Goal: Information Seeking & Learning: Learn about a topic

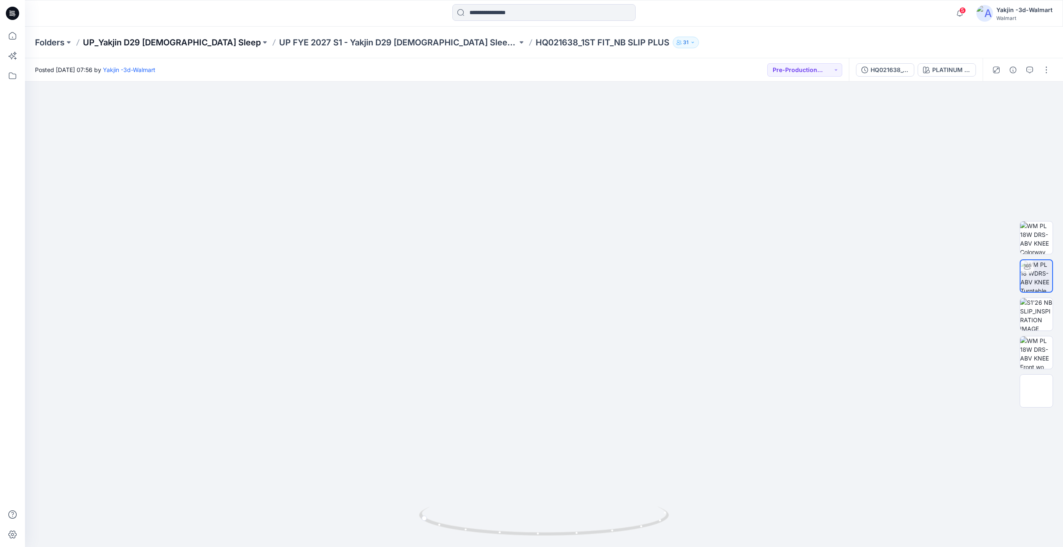
click at [165, 45] on p "UP_Yakjin D29 [DEMOGRAPHIC_DATA] Sleep" at bounding box center [172, 43] width 178 height 12
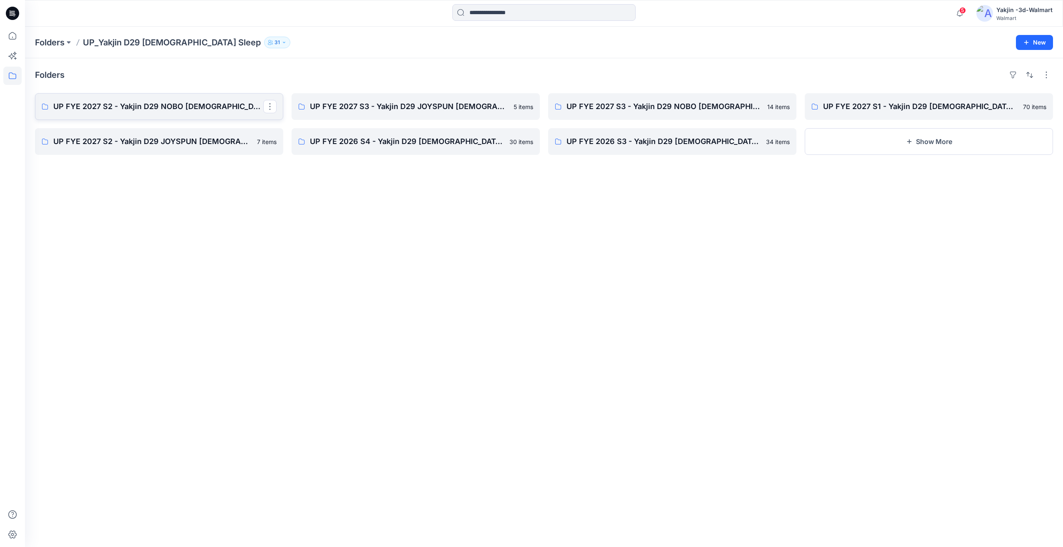
click at [189, 103] on p "UP FYE 2027 S2 - Yakjin D29 NOBO [DEMOGRAPHIC_DATA] Sleepwear" at bounding box center [158, 107] width 210 height 12
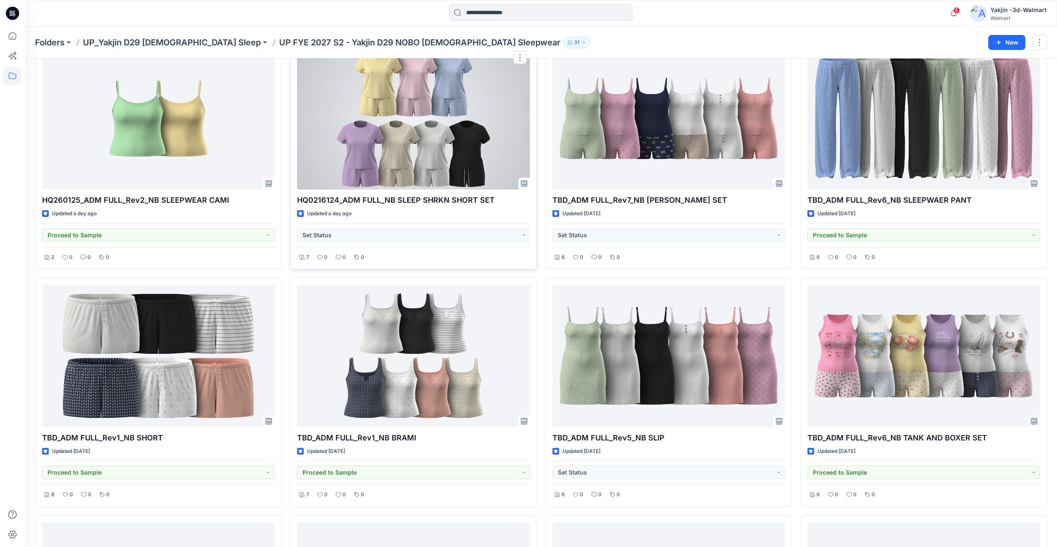
scroll to position [569, 0]
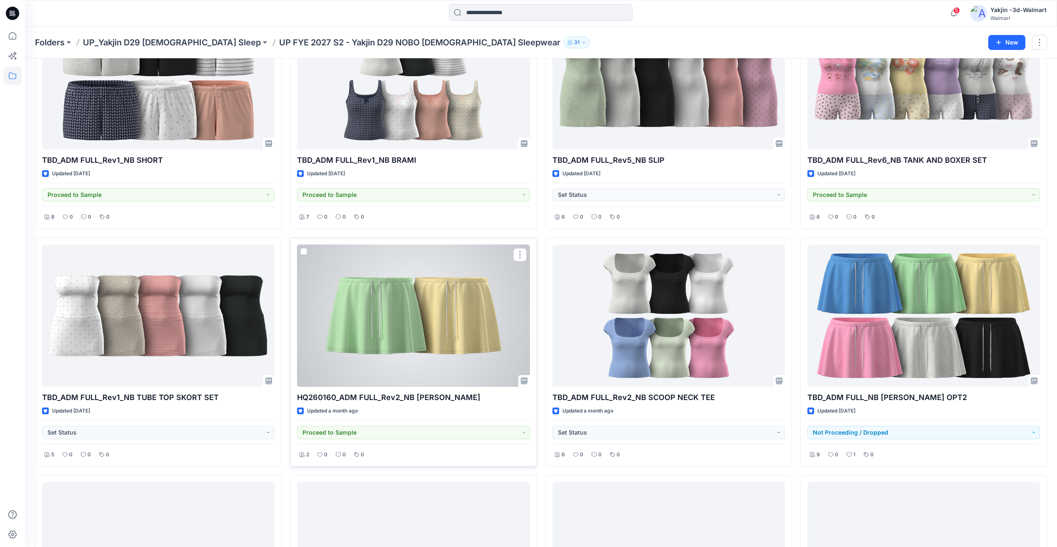
click at [427, 328] on div at bounding box center [413, 316] width 232 height 142
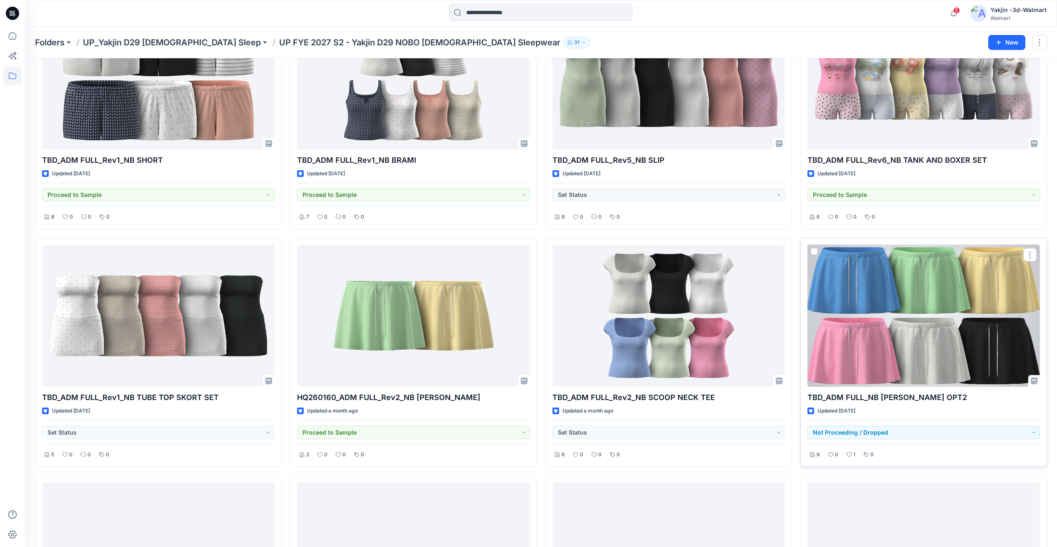
click at [912, 319] on div at bounding box center [923, 316] width 232 height 142
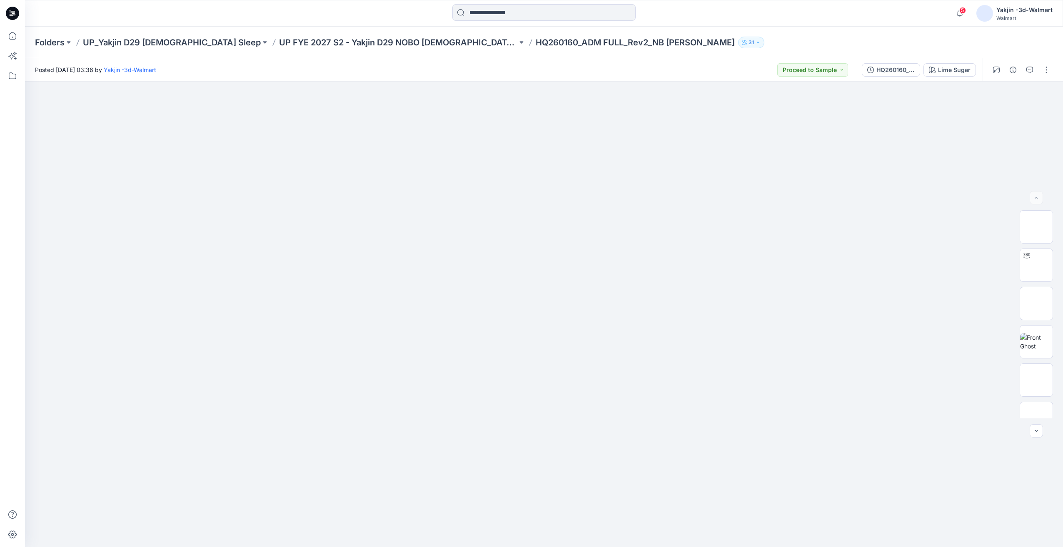
click at [910, 77] on div "HQ260160_ADM FULL_Rev2_NB TERRY SKORT Lime Sugar" at bounding box center [919, 69] width 128 height 23
click at [912, 75] on button "HQ260160_ADM FULL_Rev2_NB [PERSON_NAME]" at bounding box center [891, 69] width 58 height 13
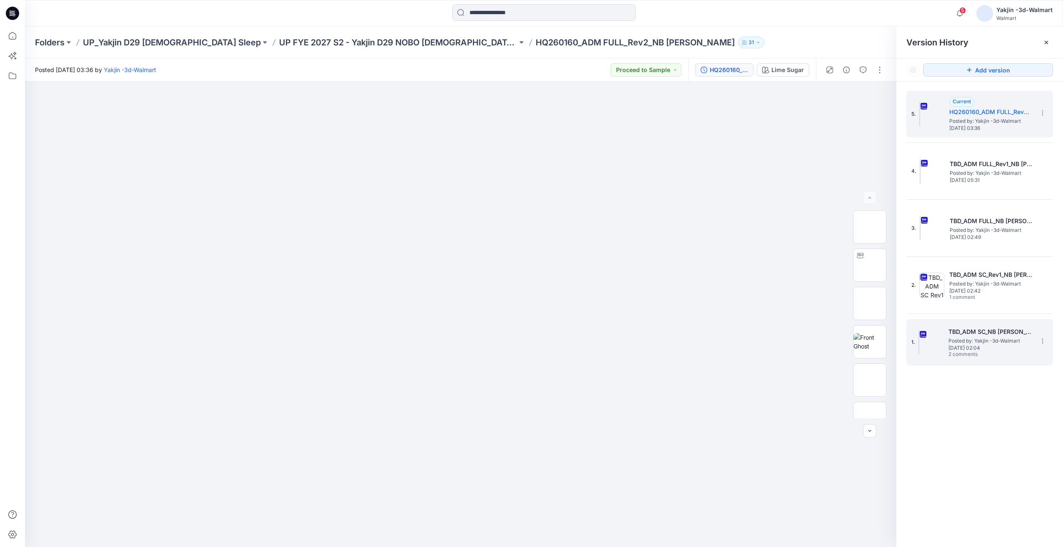
click at [990, 335] on h5 "TBD_ADM SC_NB TERRY SKORT OPT1" at bounding box center [989, 332] width 83 height 10
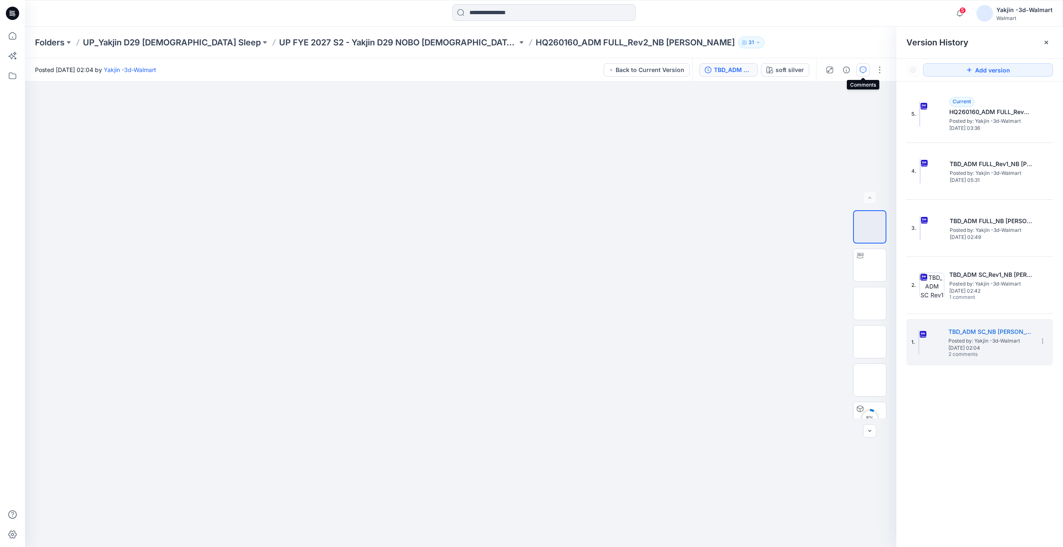
click at [864, 69] on icon "button" at bounding box center [863, 70] width 7 height 7
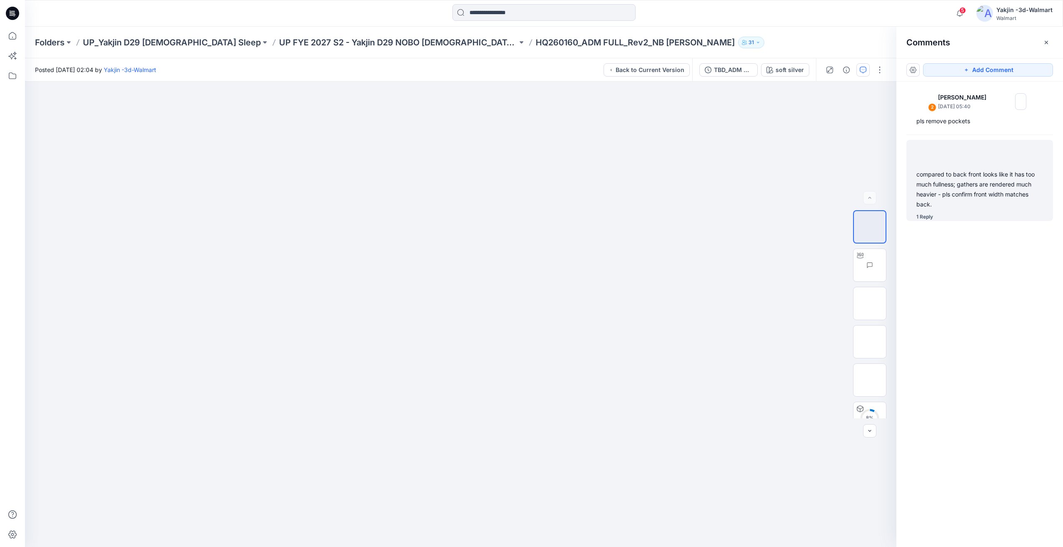
click at [997, 210] on div "compared to back front looks like it has too much fullness; gathers are rendere…" at bounding box center [979, 180] width 147 height 81
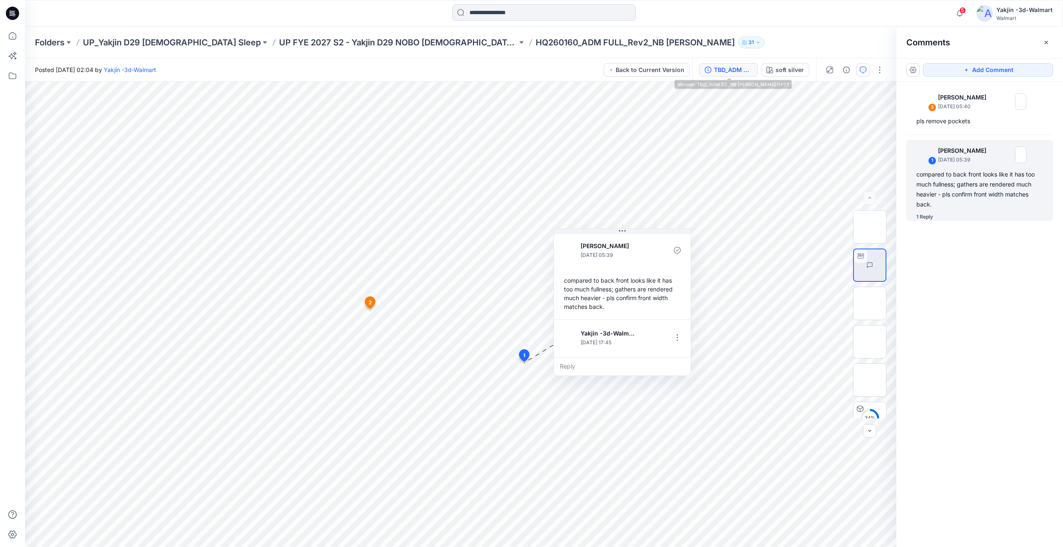
click at [727, 75] on button "TBD_ADM SC_NB TERRY SKORT OPT1" at bounding box center [728, 69] width 58 height 13
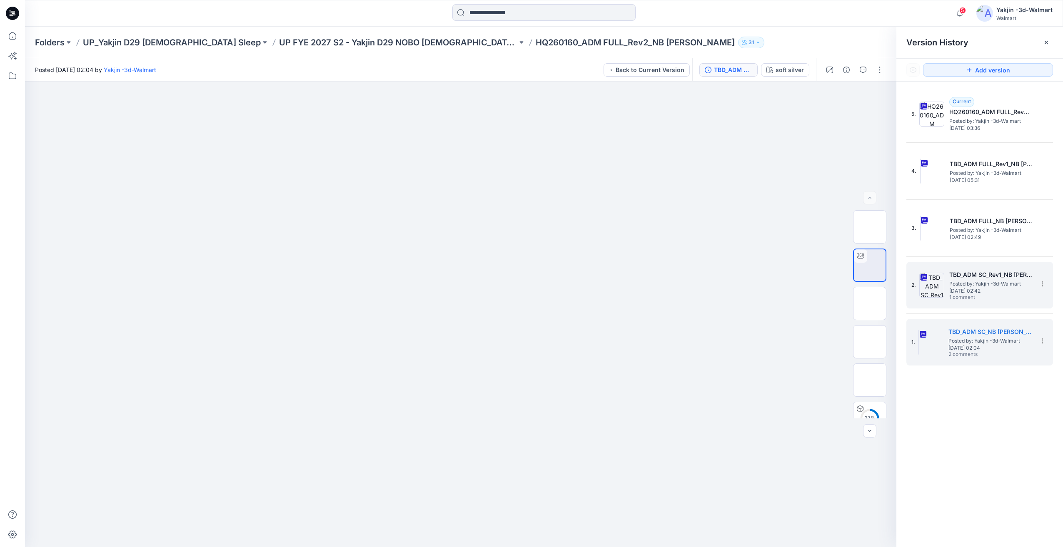
click at [985, 284] on span "Posted by: Yakjin -3d-Walmart" at bounding box center [990, 284] width 83 height 8
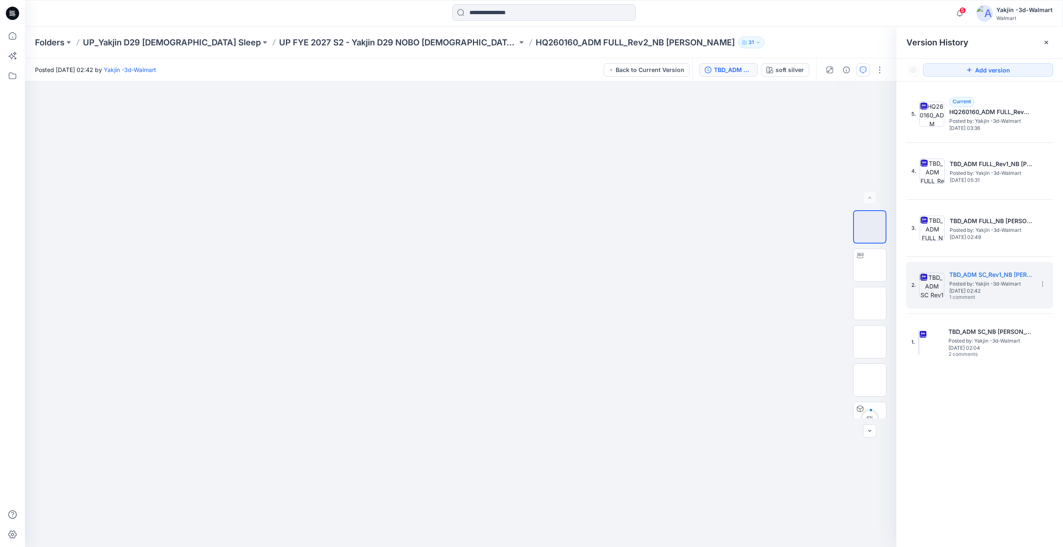
click at [857, 70] on button "button" at bounding box center [862, 69] width 13 height 13
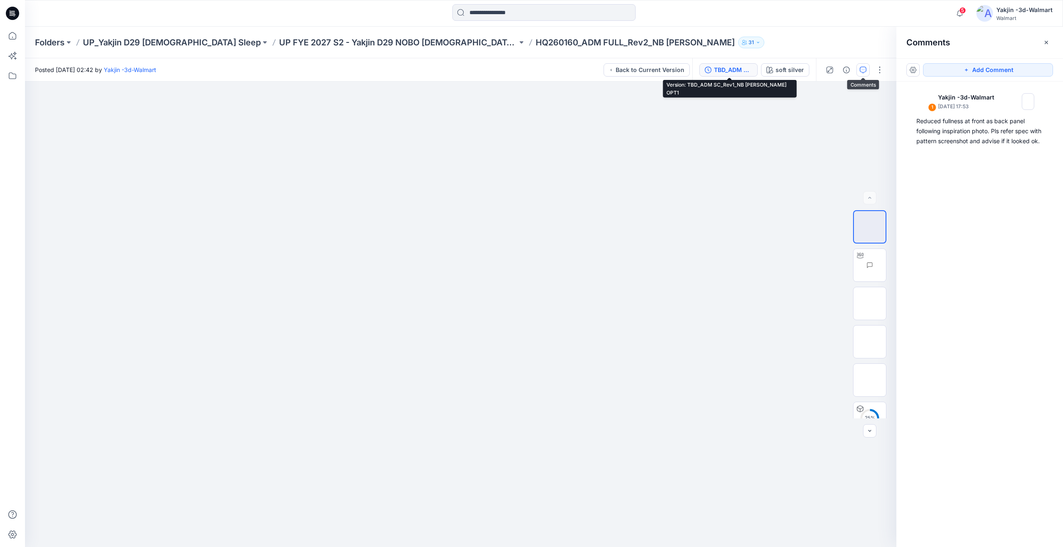
click at [745, 68] on div "TBD_ADM SC_Rev1_NB TERRY SKORT OPT1" at bounding box center [733, 69] width 38 height 9
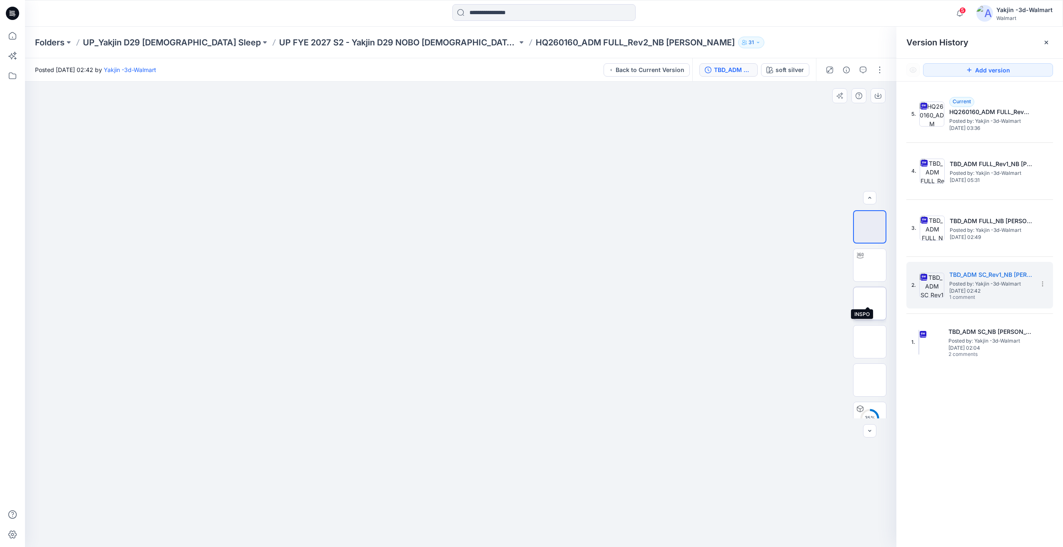
scroll to position [55, 0]
click at [870, 325] on img at bounding box center [870, 325] width 0 height 0
click at [870, 287] on img at bounding box center [870, 287] width 0 height 0
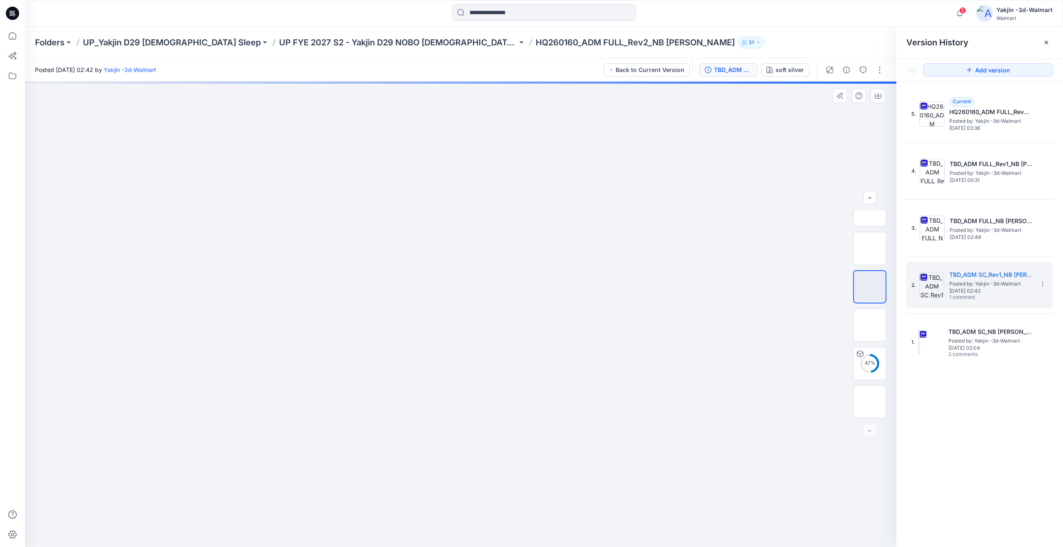
click at [891, 411] on div "47 %" at bounding box center [869, 314] width 53 height 208
click at [870, 402] on img at bounding box center [870, 402] width 0 height 0
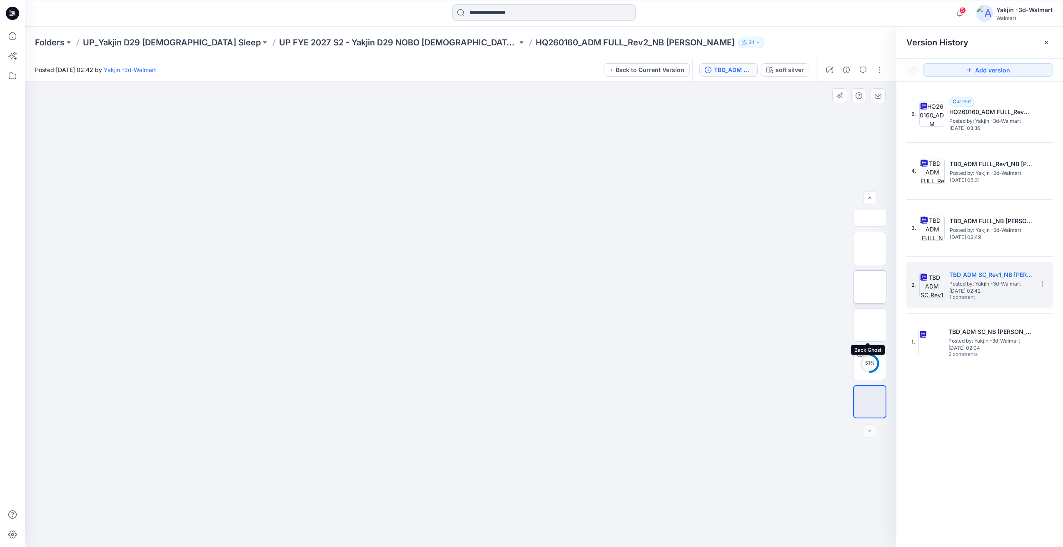
click at [870, 287] on img at bounding box center [870, 287] width 0 height 0
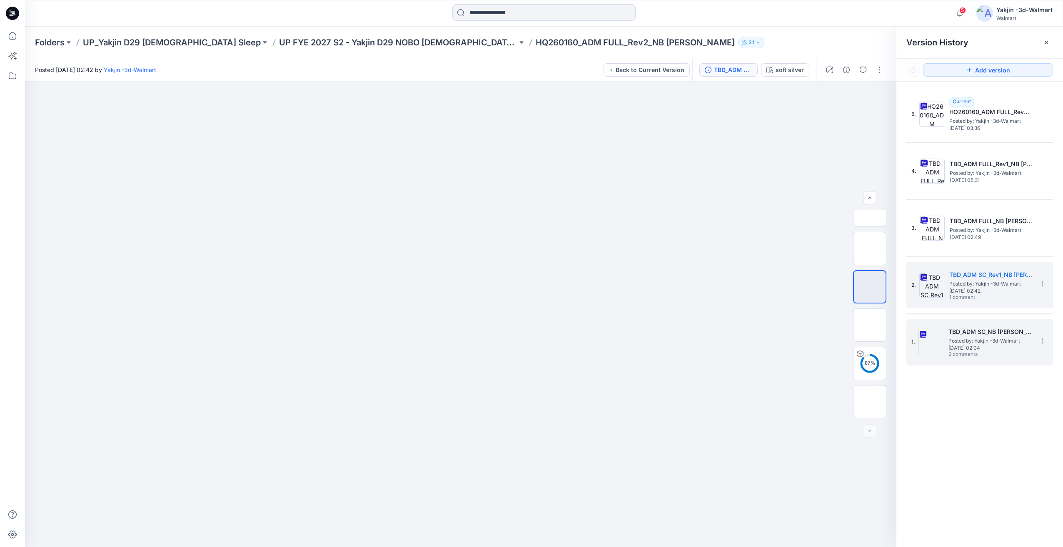
click at [936, 355] on div "1. TBD_ADM SC_NB TERRY SKORT OPT1 Posted by: Yakjin -3d-Walmart Tuesday, May 27…" at bounding box center [973, 342] width 125 height 40
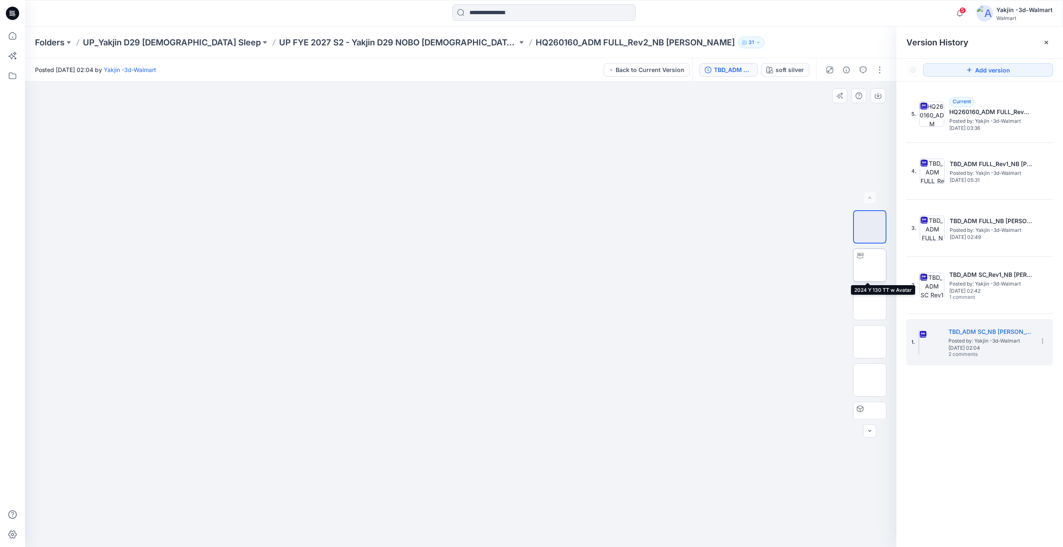
click at [870, 265] on img at bounding box center [870, 265] width 0 height 0
click at [859, 68] on button "button" at bounding box center [862, 69] width 13 height 13
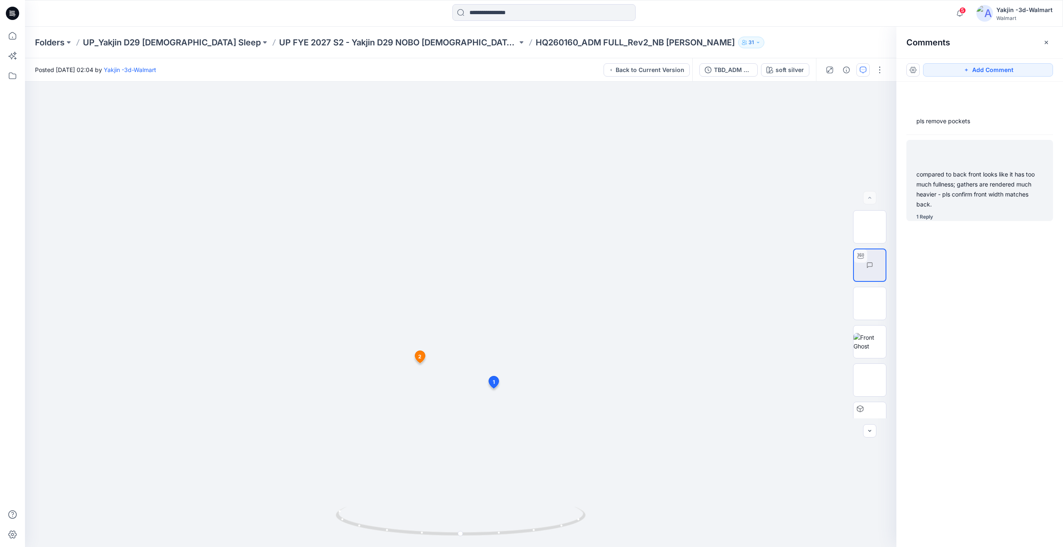
click at [999, 215] on div "1 Reply" at bounding box center [984, 217] width 137 height 8
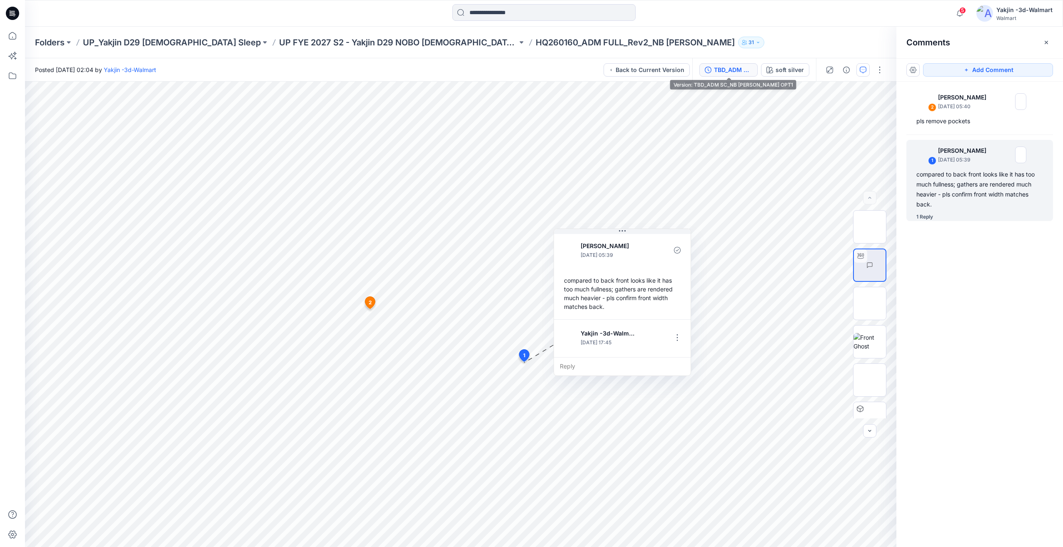
click at [736, 67] on div "TBD_ADM SC_NB TERRY SKORT OPT1" at bounding box center [733, 69] width 38 height 9
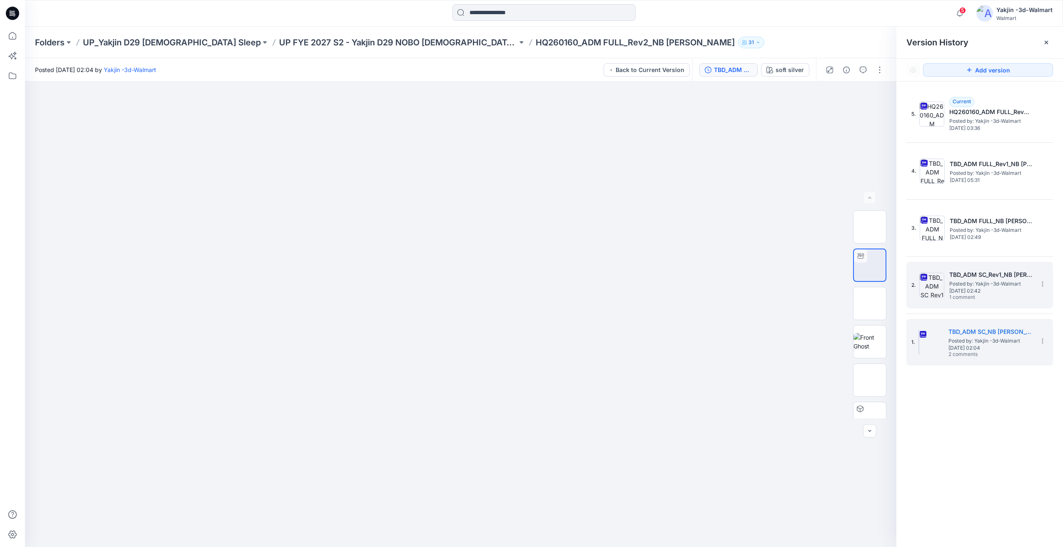
click at [996, 298] on span "1 comment" at bounding box center [978, 298] width 58 height 7
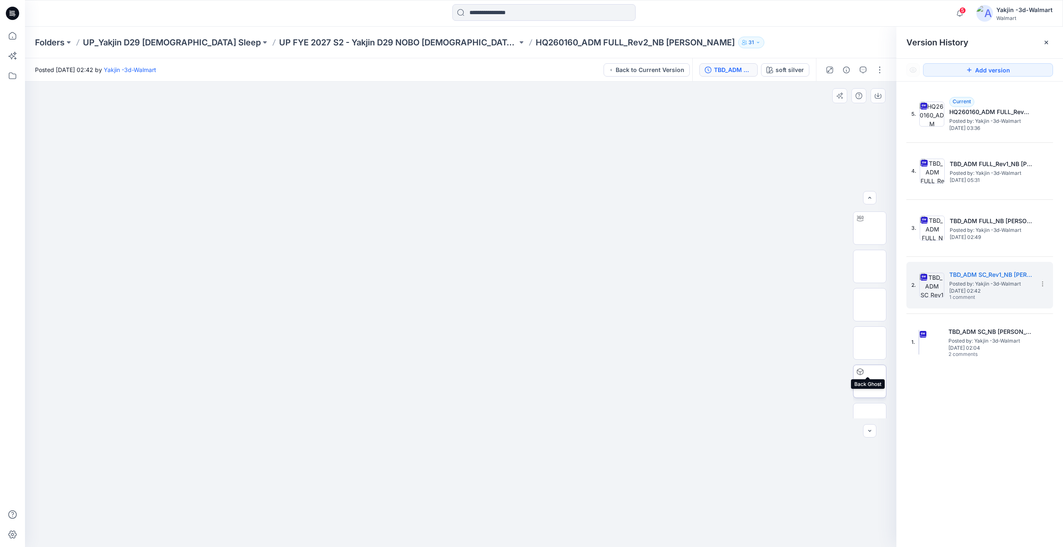
scroll to position [55, 0]
click at [976, 237] on span "Thursday, June 26, 2025 02:49" at bounding box center [991, 238] width 83 height 6
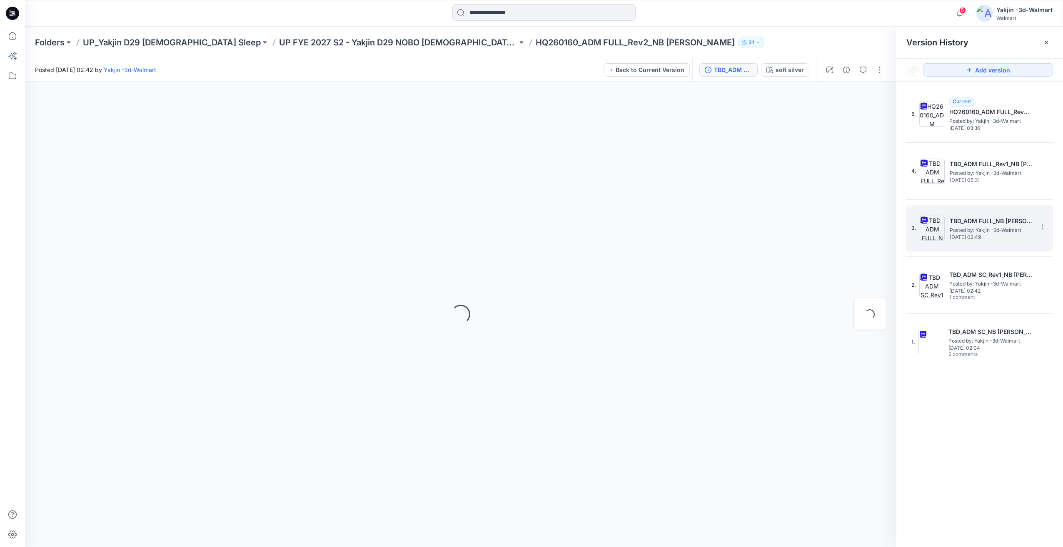
scroll to position [0, 0]
click at [870, 265] on img at bounding box center [870, 265] width 0 height 0
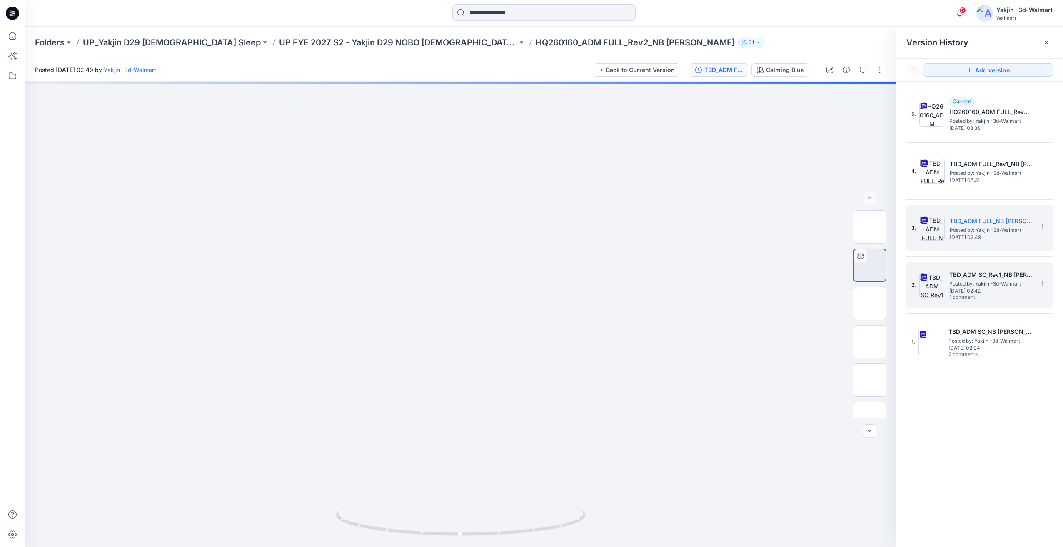
click at [972, 282] on span "Posted by: Yakjin -3d-Walmart" at bounding box center [990, 284] width 83 height 8
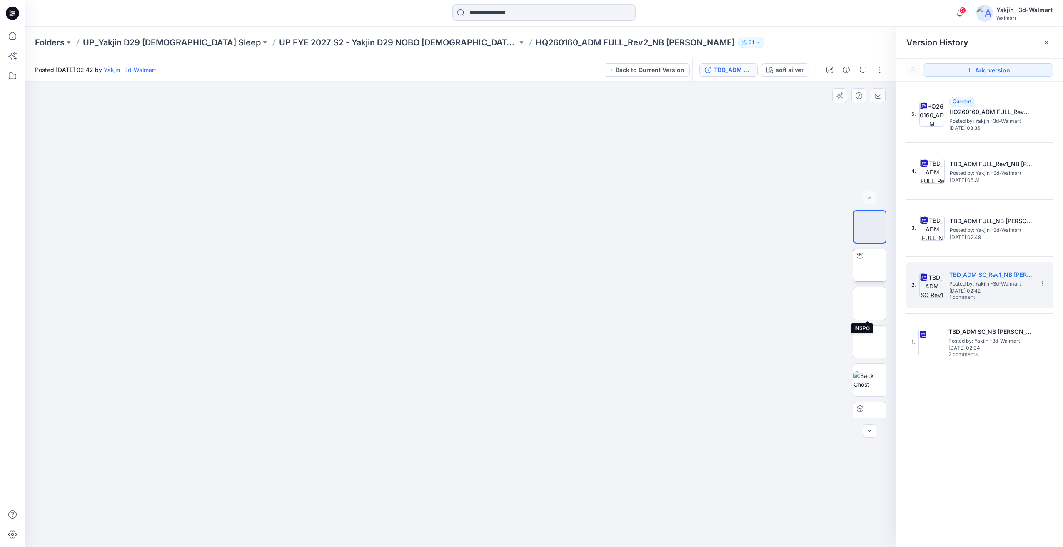
click at [870, 265] on img at bounding box center [870, 265] width 0 height 0
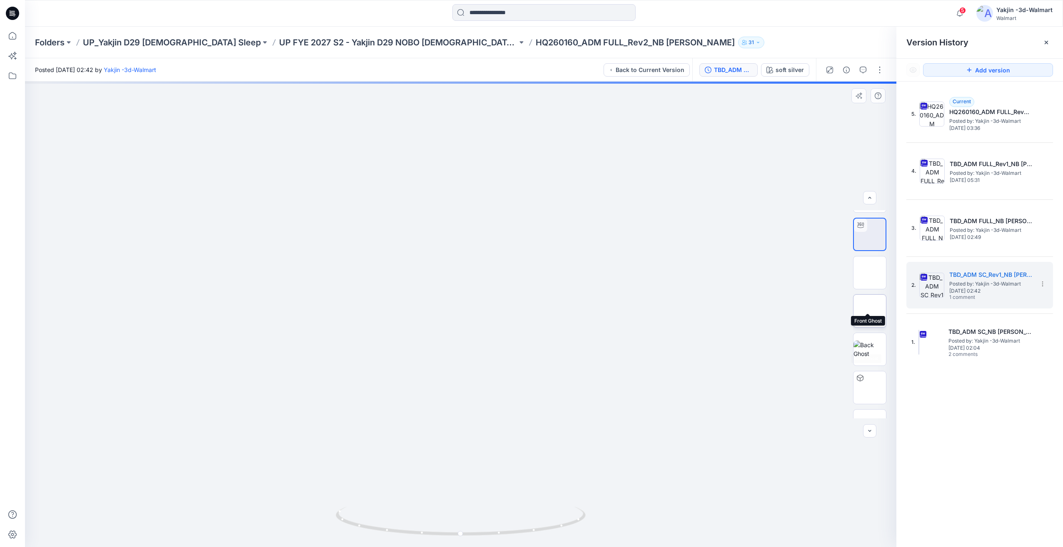
scroll to position [55, 0]
click at [870, 364] on img at bounding box center [870, 364] width 0 height 0
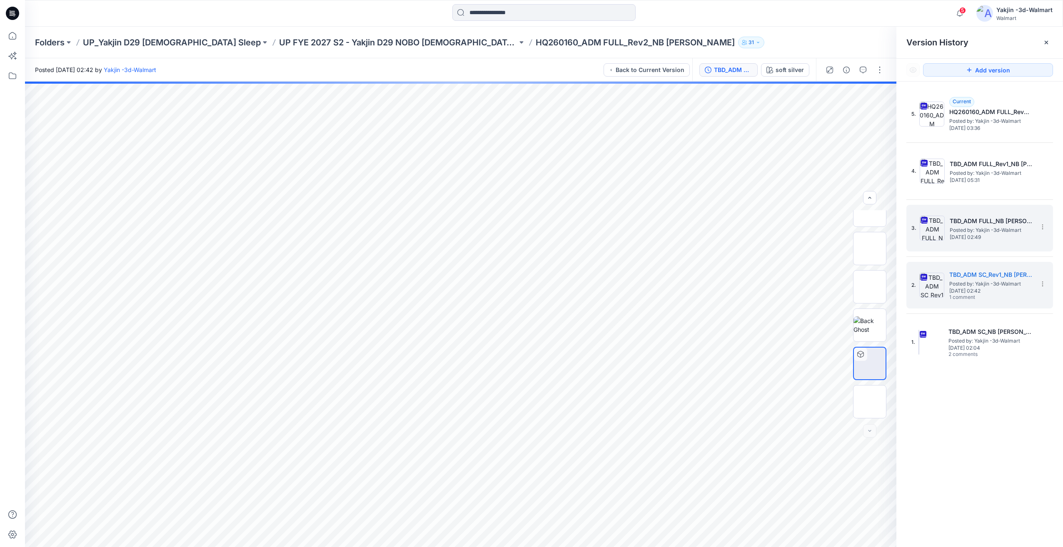
click at [971, 232] on span "Posted by: Yakjin -3d-Walmart" at bounding box center [991, 230] width 83 height 8
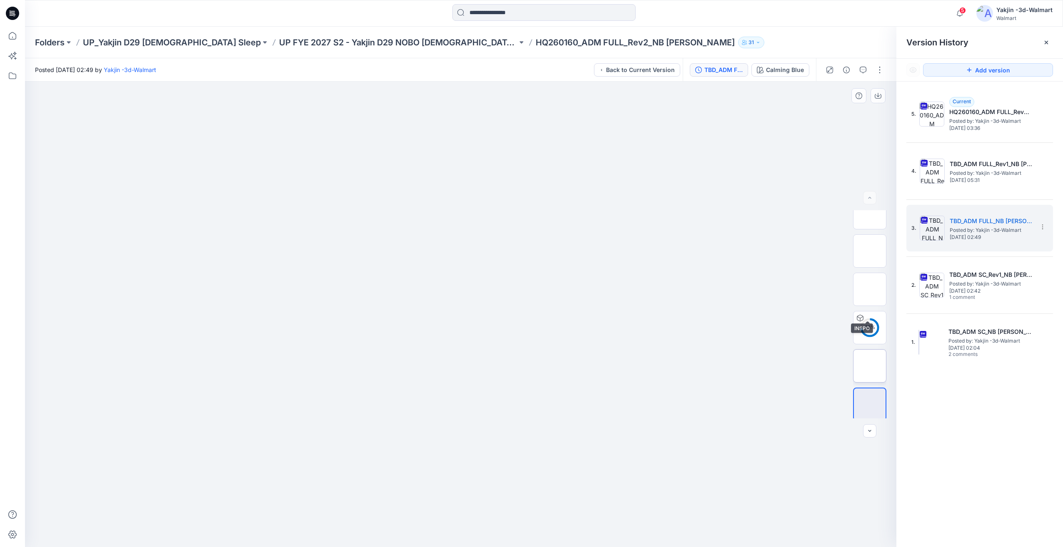
scroll to position [132, 0]
click at [876, 327] on div "75 %" at bounding box center [870, 325] width 20 height 7
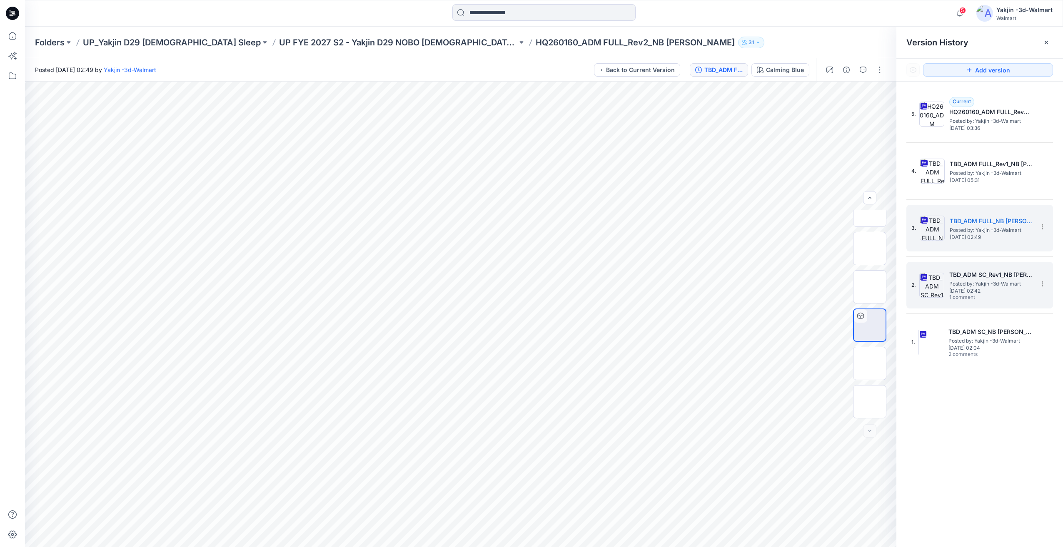
click at [975, 291] on span "Monday, June 09, 2025 02:42" at bounding box center [990, 291] width 83 height 6
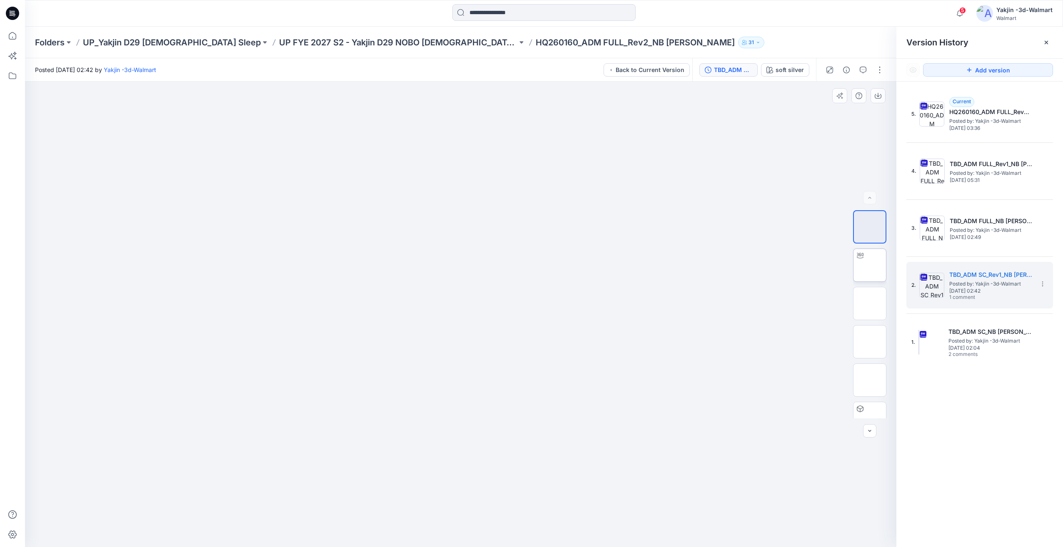
click at [870, 265] on img at bounding box center [870, 265] width 0 height 0
drag, startPoint x: 474, startPoint y: 490, endPoint x: 557, endPoint y: 490, distance: 82.9
click at [557, 490] on div at bounding box center [460, 315] width 871 height 466
drag, startPoint x: 497, startPoint y: 506, endPoint x: 482, endPoint y: 524, distance: 23.6
click at [482, 524] on div at bounding box center [460, 315] width 871 height 466
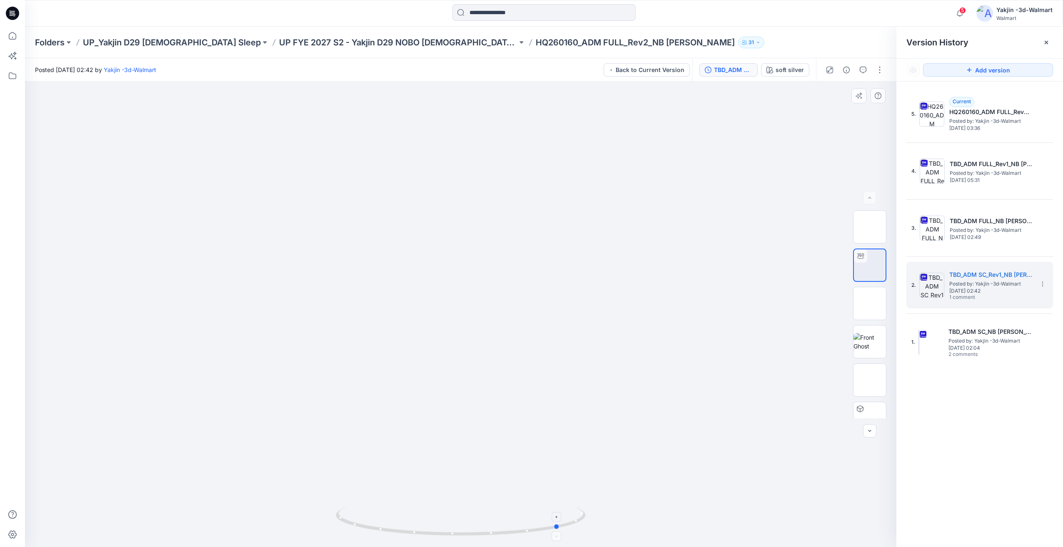
drag, startPoint x: 477, startPoint y: 520, endPoint x: 508, endPoint y: 511, distance: 32.4
click at [508, 511] on icon at bounding box center [462, 522] width 252 height 31
click at [968, 117] on h5 "HQ260160_ADM FULL_Rev2_NB [PERSON_NAME]" at bounding box center [990, 112] width 83 height 10
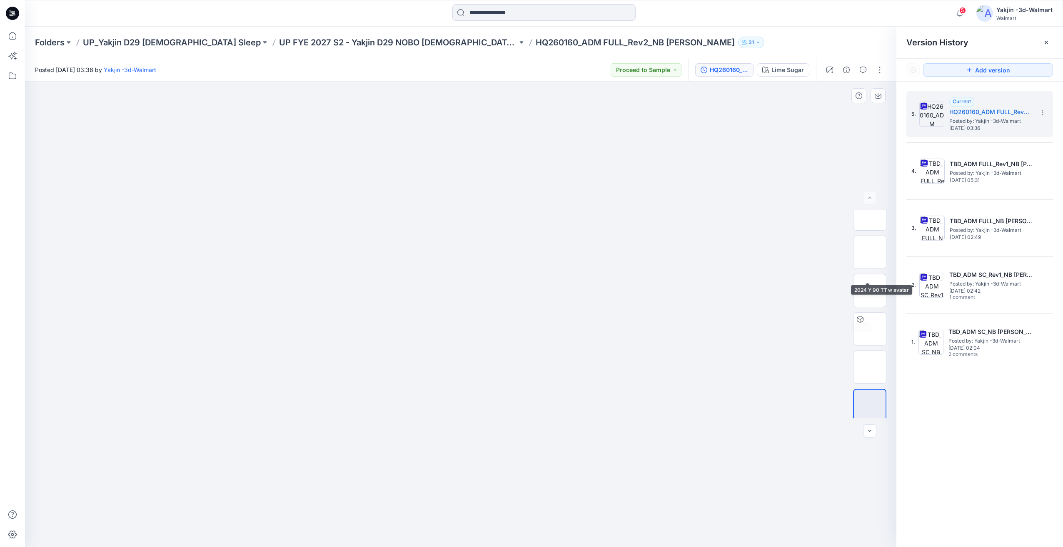
scroll to position [132, 0]
click at [868, 346] on div at bounding box center [869, 314] width 33 height 208
click at [870, 325] on img at bounding box center [870, 325] width 0 height 0
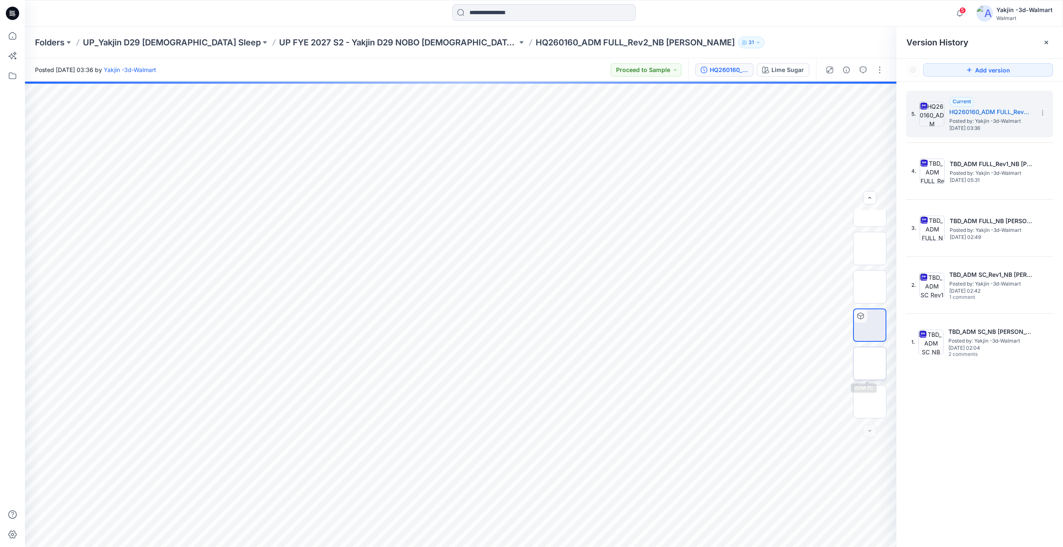
click at [870, 364] on img at bounding box center [870, 364] width 0 height 0
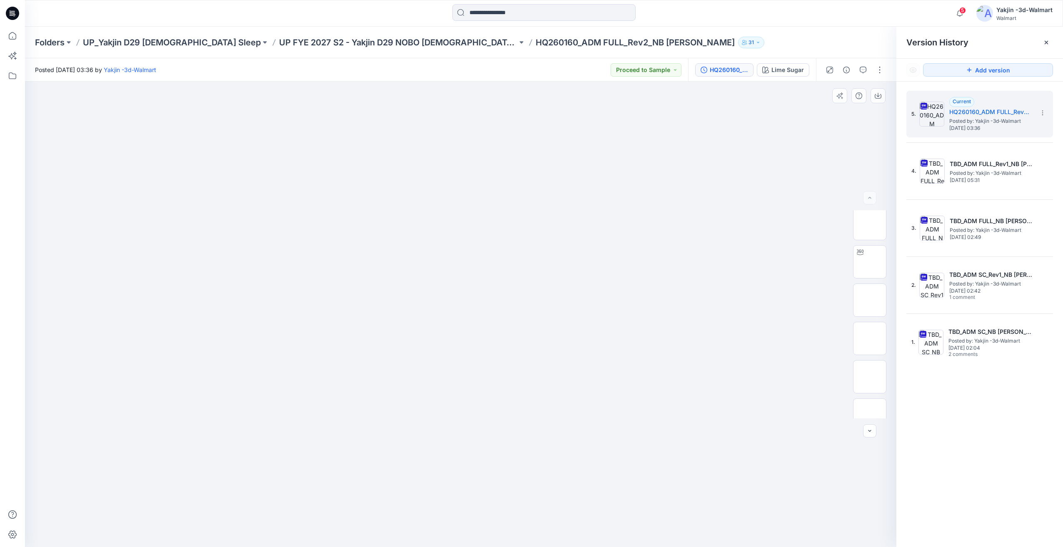
scroll to position [0, 0]
click at [871, 284] on div at bounding box center [869, 314] width 33 height 208
click at [870, 265] on img at bounding box center [870, 265] width 0 height 0
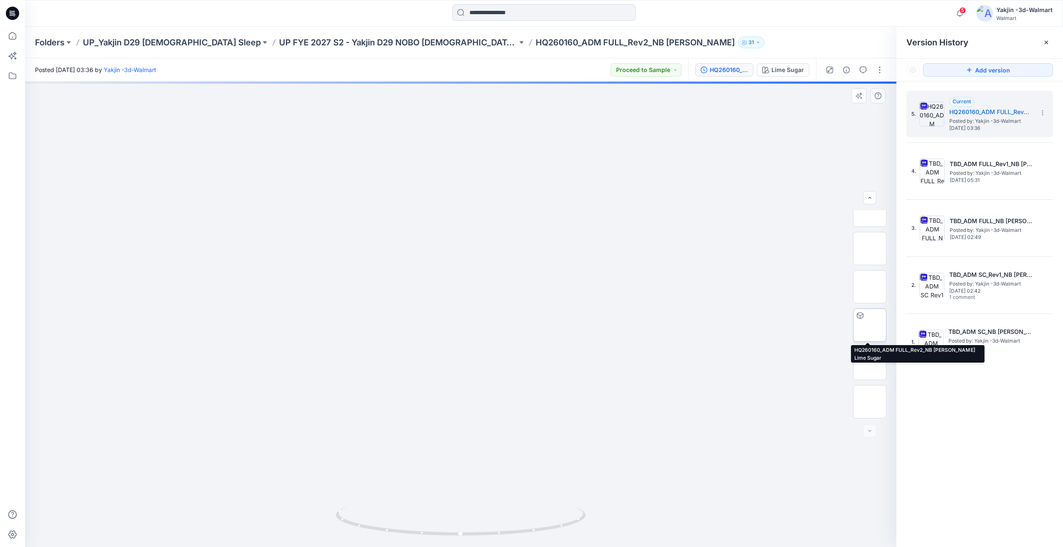
click at [870, 325] on img at bounding box center [870, 325] width 0 height 0
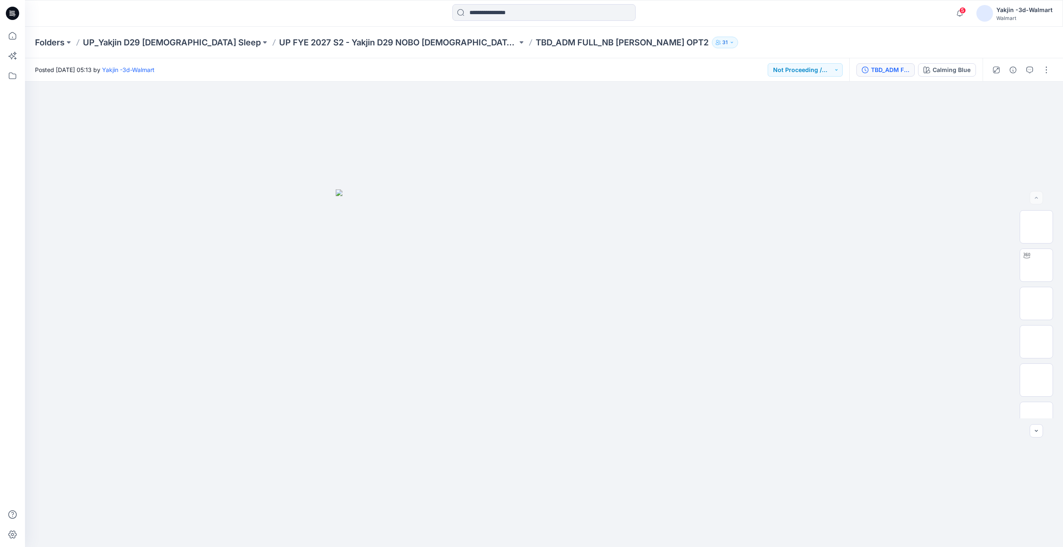
click at [879, 69] on div "TBD_ADM FULL_NB [PERSON_NAME] OPT2" at bounding box center [890, 69] width 38 height 9
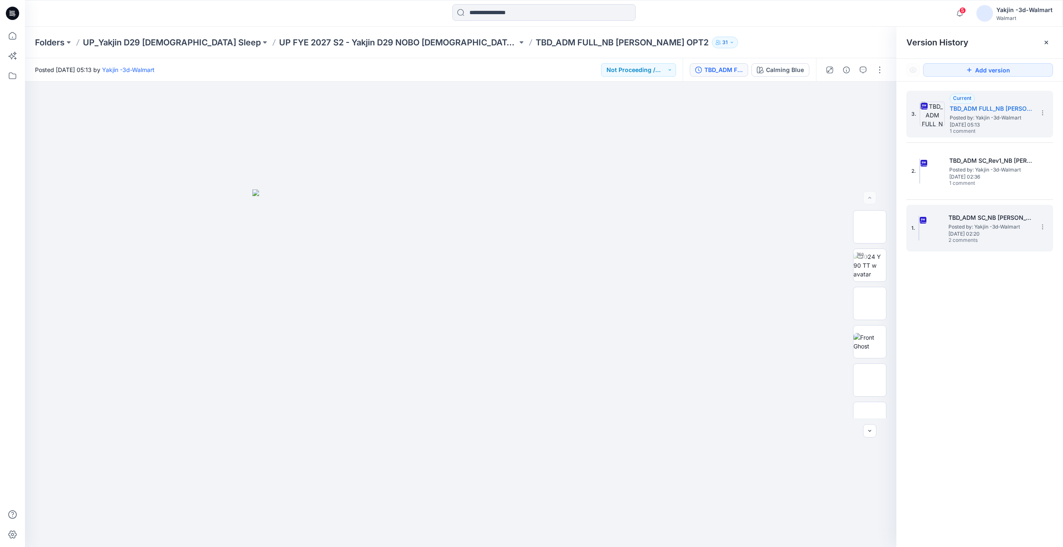
click at [973, 214] on h5 "TBD_ADM SC_NB TERRY SKORT OPT2" at bounding box center [989, 218] width 83 height 10
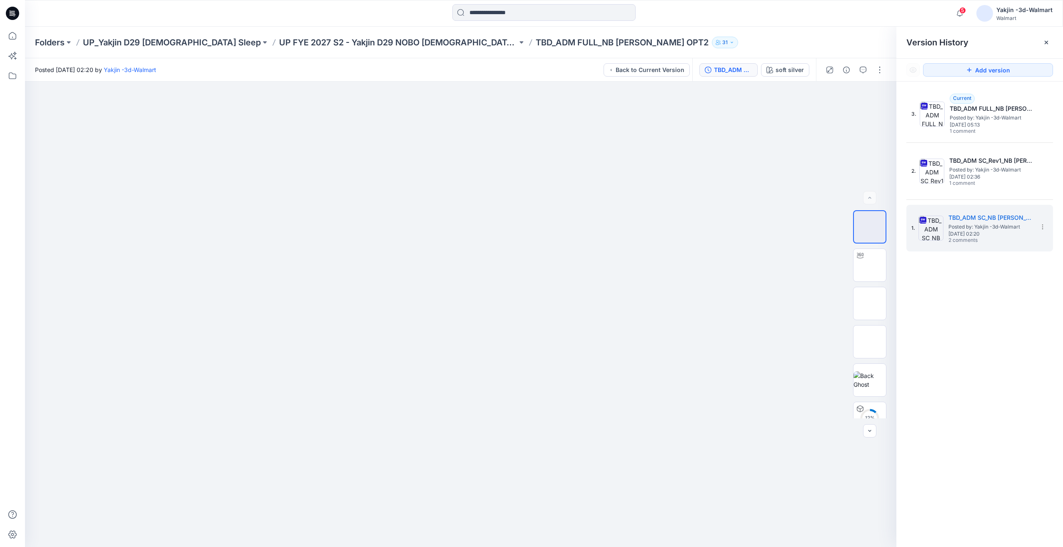
click at [872, 70] on div at bounding box center [854, 69] width 77 height 23
click at [867, 70] on button "button" at bounding box center [862, 69] width 13 height 13
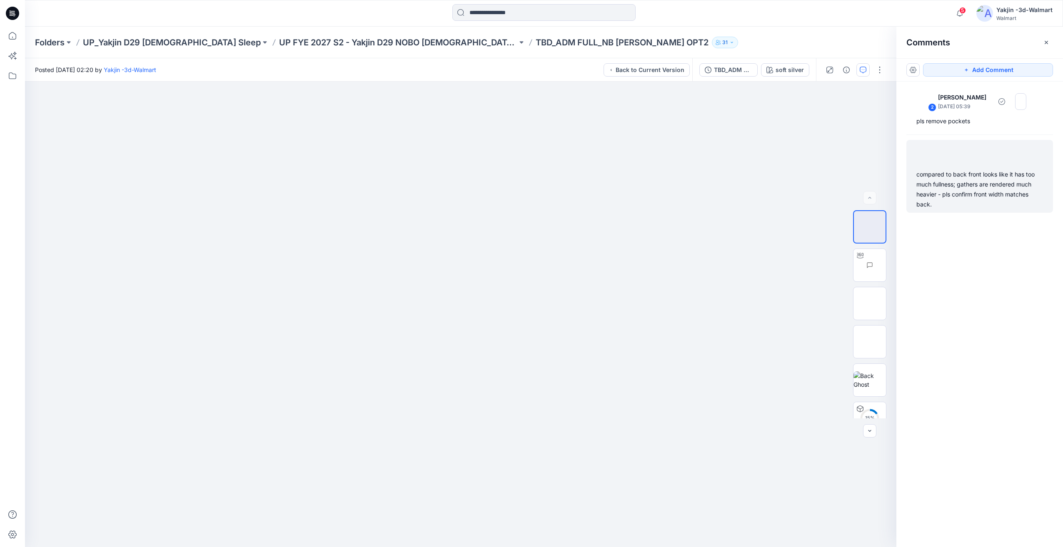
click at [988, 192] on div "compared to back front looks like it has too much fullness; gathers are rendere…" at bounding box center [979, 190] width 127 height 40
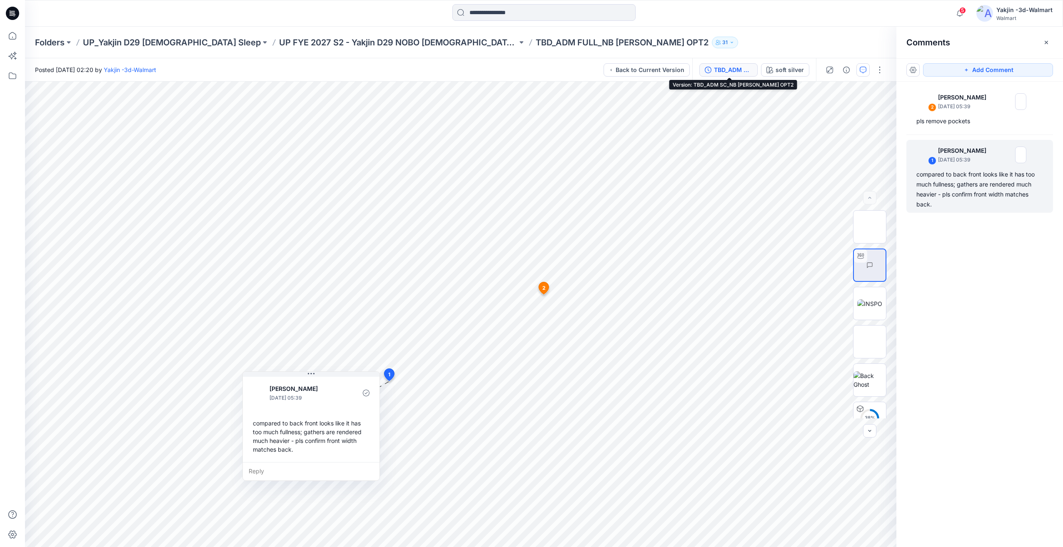
click at [741, 70] on div "TBD_ADM SC_NB TERRY SKORT OPT2" at bounding box center [733, 69] width 38 height 9
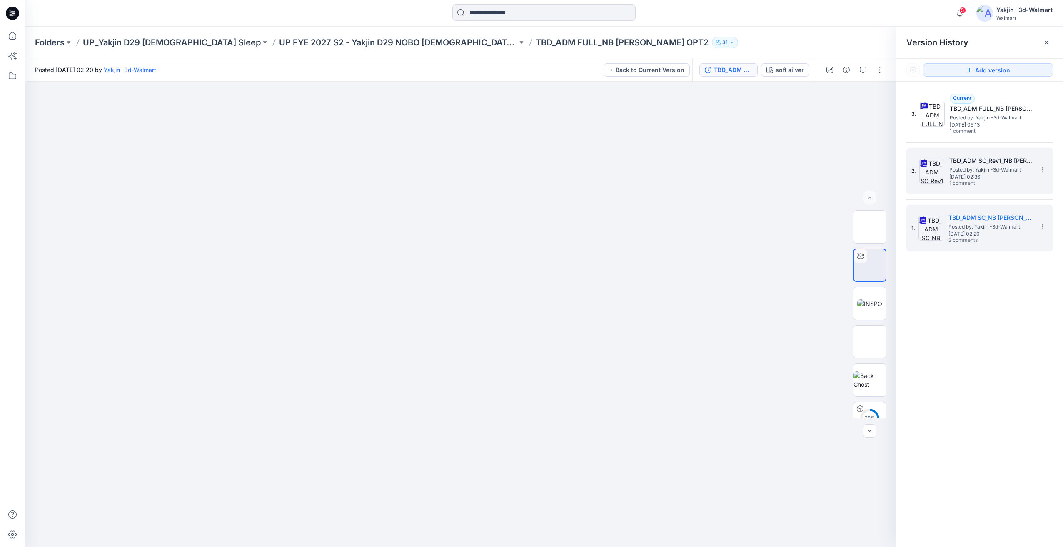
click at [978, 179] on span "Monday, June 09, 2025 02:36" at bounding box center [990, 177] width 83 height 6
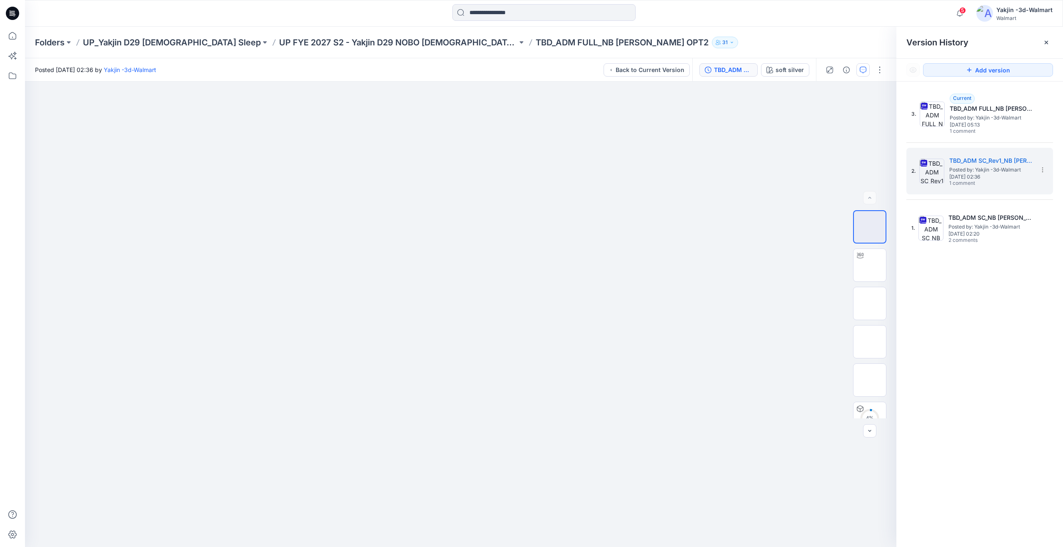
click at [866, 71] on icon "button" at bounding box center [863, 70] width 7 height 7
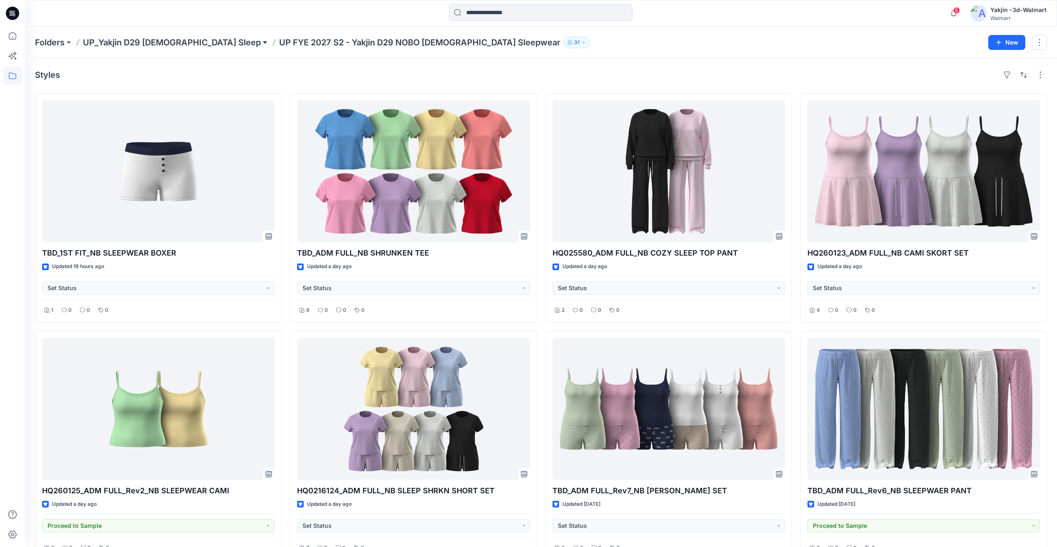
click at [261, 41] on button at bounding box center [265, 43] width 8 height 12
click at [169, 42] on p "UP_Yakjin D29 [DEMOGRAPHIC_DATA] Sleep" at bounding box center [172, 43] width 178 height 12
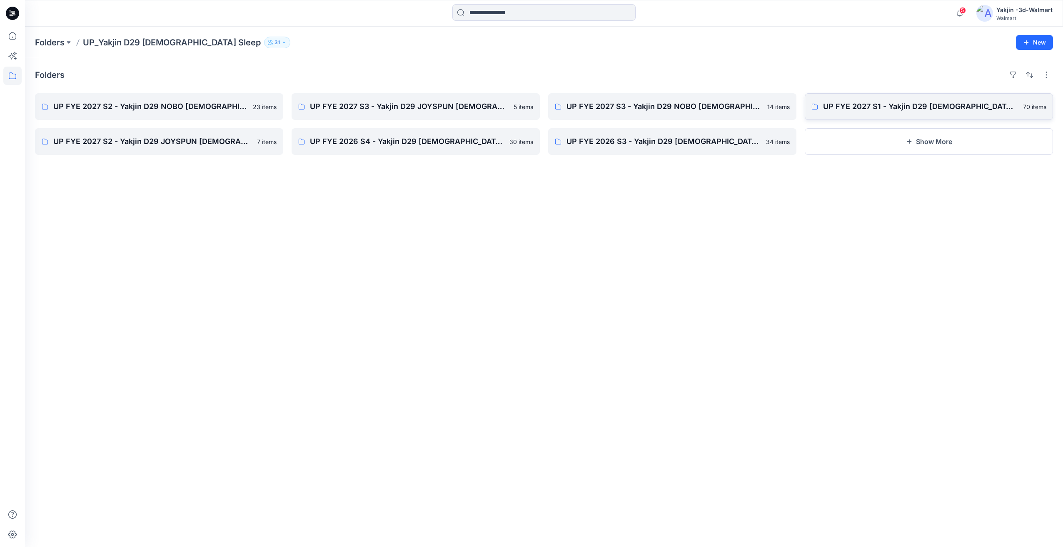
click at [895, 102] on p "UP FYE 2027 S1 - Yakjin D29 [DEMOGRAPHIC_DATA] Sleepwear" at bounding box center [920, 107] width 195 height 12
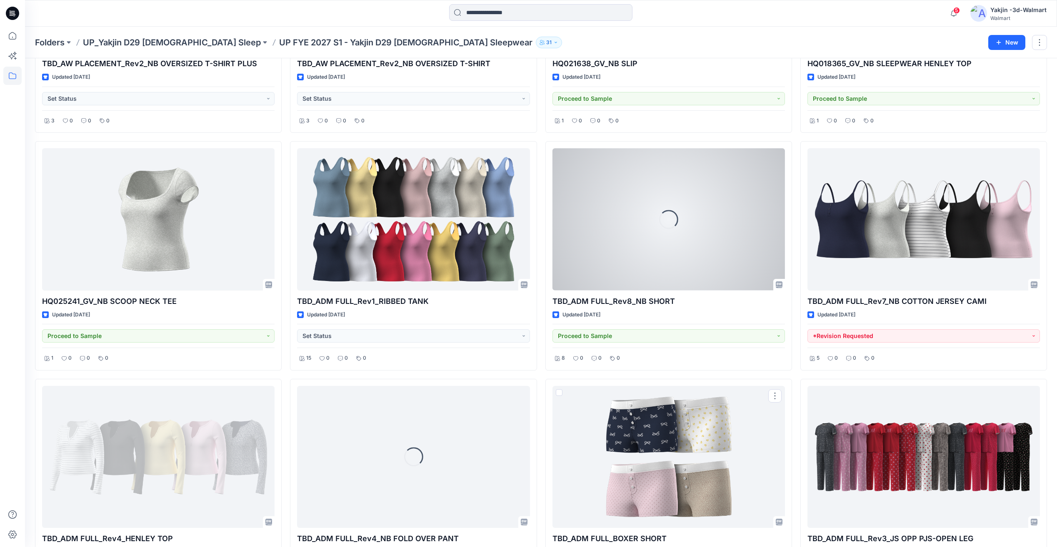
scroll to position [1994, 0]
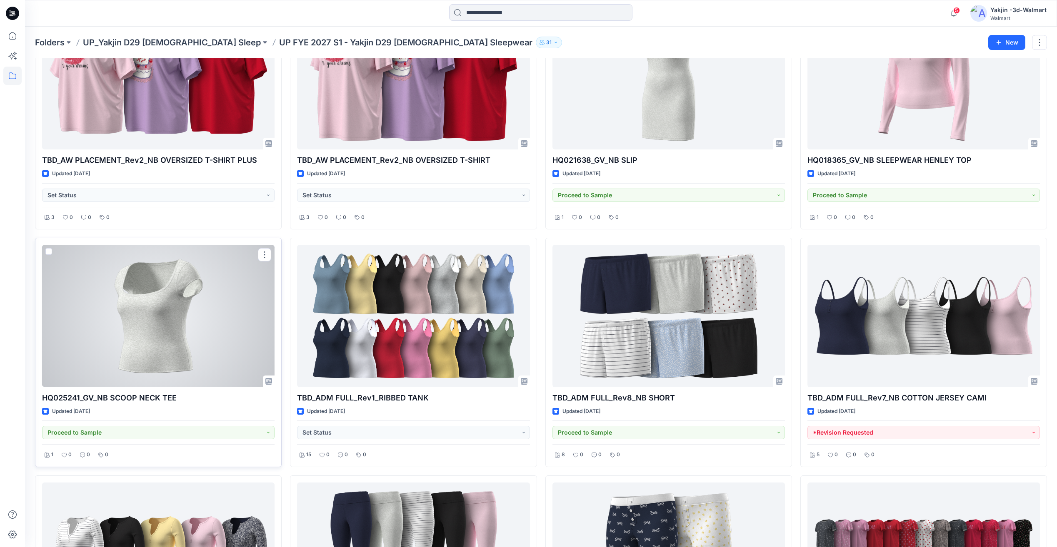
click at [145, 328] on div at bounding box center [158, 316] width 232 height 142
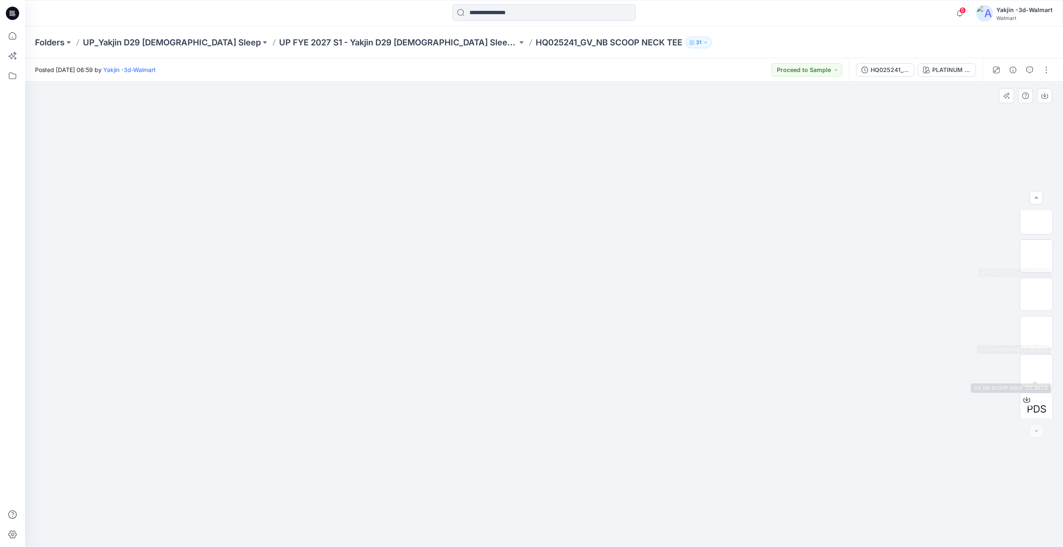
scroll to position [132, 0]
click at [1036, 287] on img at bounding box center [1036, 287] width 0 height 0
